Goal: Register for event/course

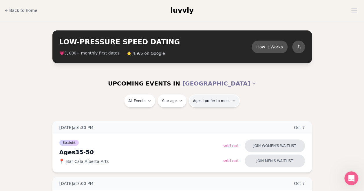
click at [208, 102] on span "Ages I prefer to meet" at bounding box center [211, 100] width 37 height 5
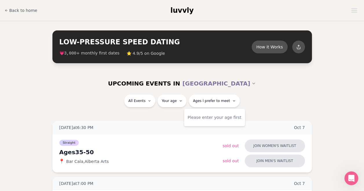
click at [204, 119] on div "Please enter your age first" at bounding box center [214, 117] width 54 height 10
click at [220, 120] on div "Please enter your age first" at bounding box center [214, 117] width 54 height 10
click at [218, 102] on span "Ages I prefer to meet" at bounding box center [211, 100] width 37 height 5
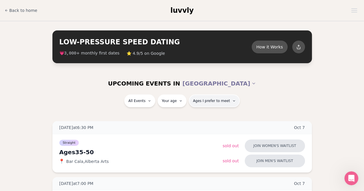
click at [218, 102] on span "Ages I prefer to meet" at bounding box center [211, 100] width 37 height 5
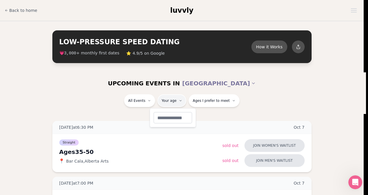
type input "**"
